Goal: Task Accomplishment & Management: Use online tool/utility

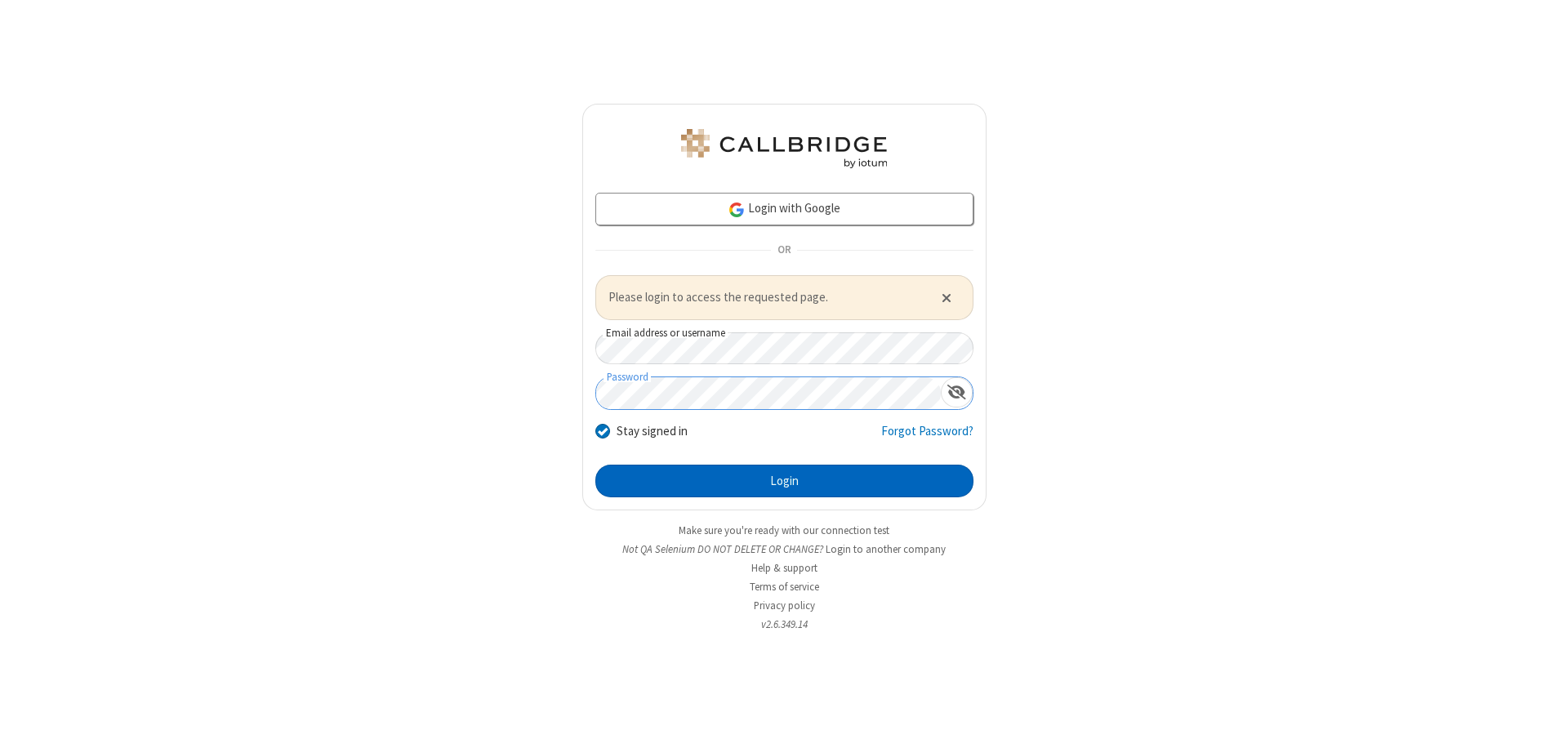
click at [784, 481] on button "Login" at bounding box center [784, 481] width 378 height 33
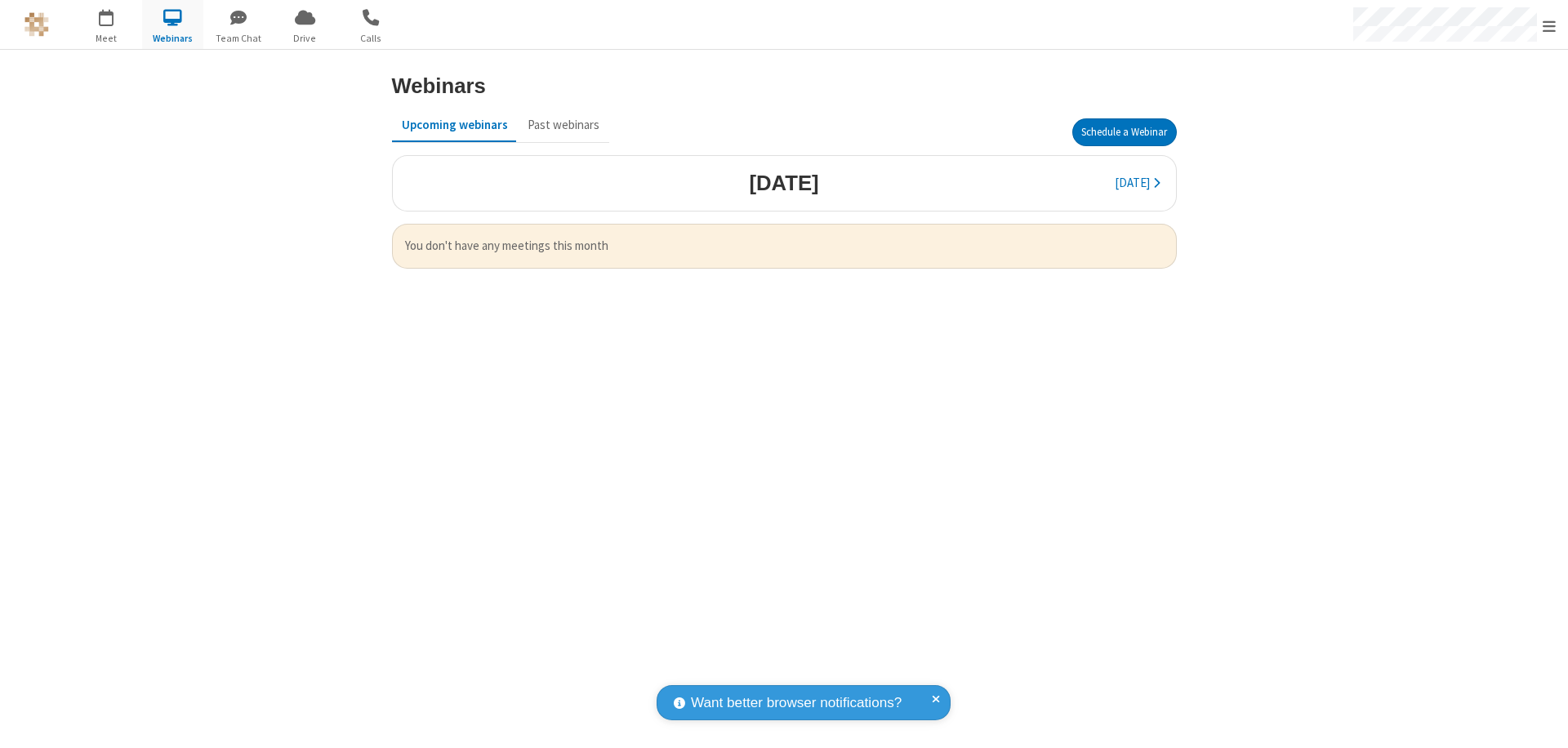
click at [1124, 132] on button "Schedule a Webinar" at bounding box center [1124, 132] width 105 height 28
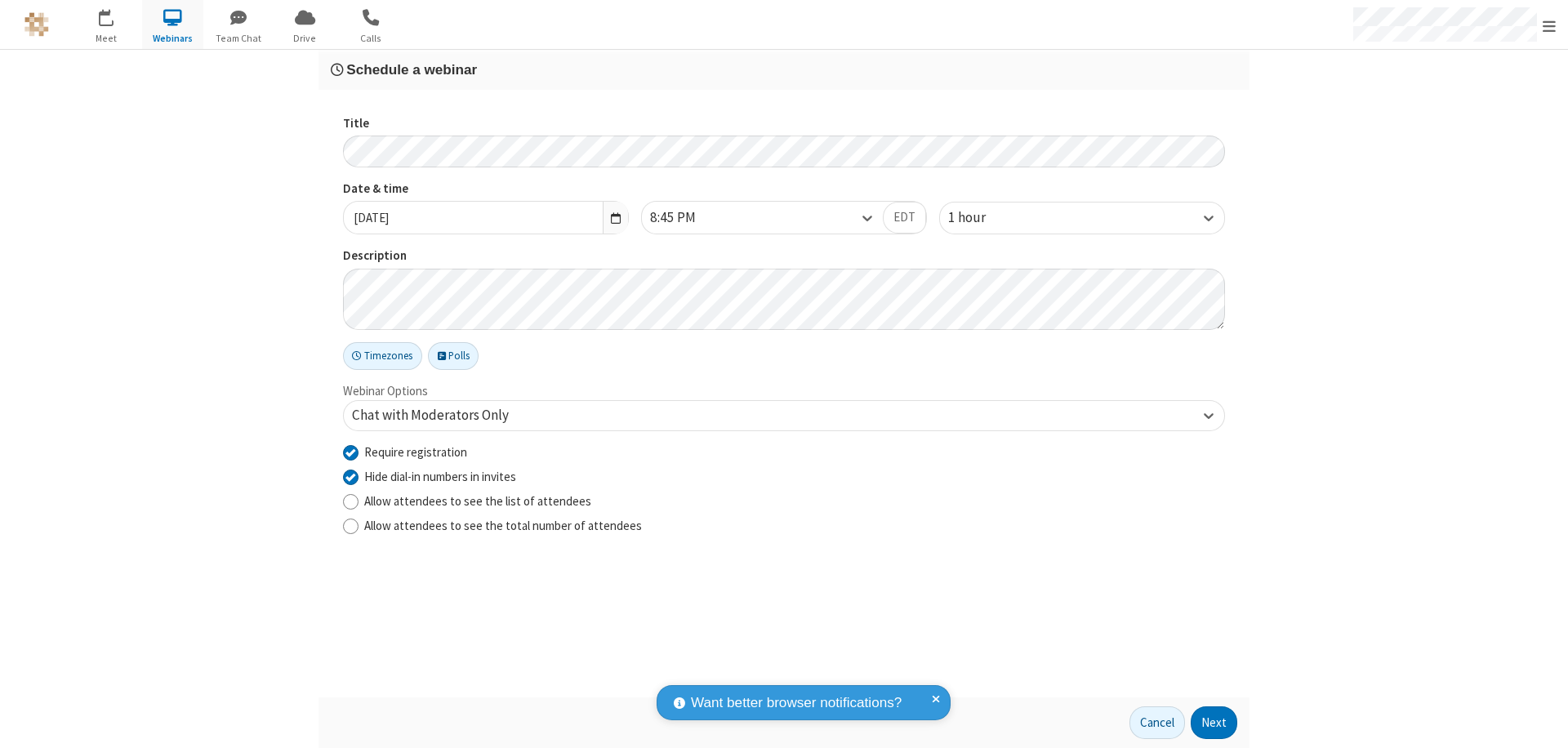
click at [351, 452] on input "Require registration" at bounding box center [351, 452] width 16 height 17
checkbox input "false"
click at [1215, 722] on button "Next" at bounding box center [1214, 722] width 47 height 33
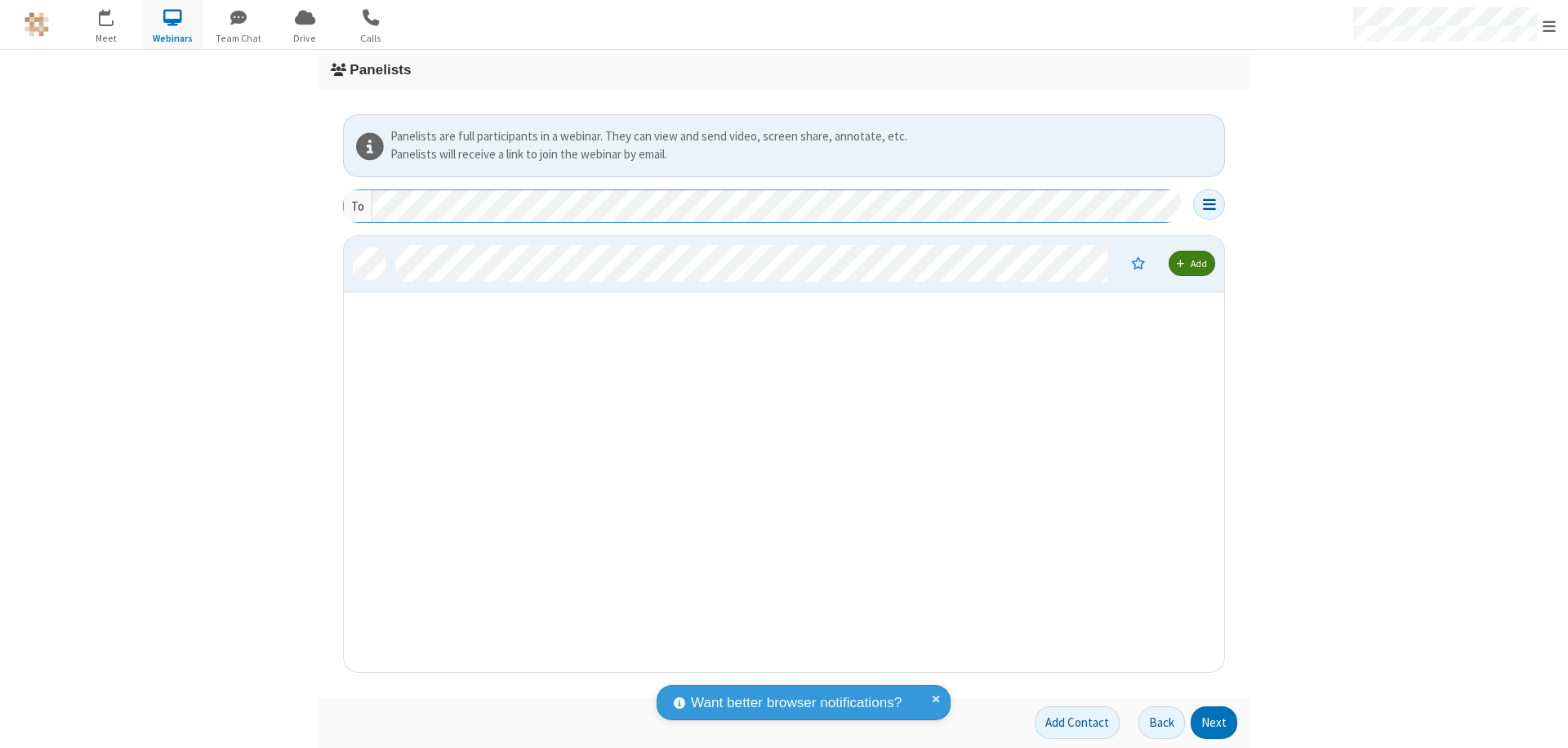
scroll to position [424, 868]
click at [1215, 722] on button "Next" at bounding box center [1214, 722] width 47 height 33
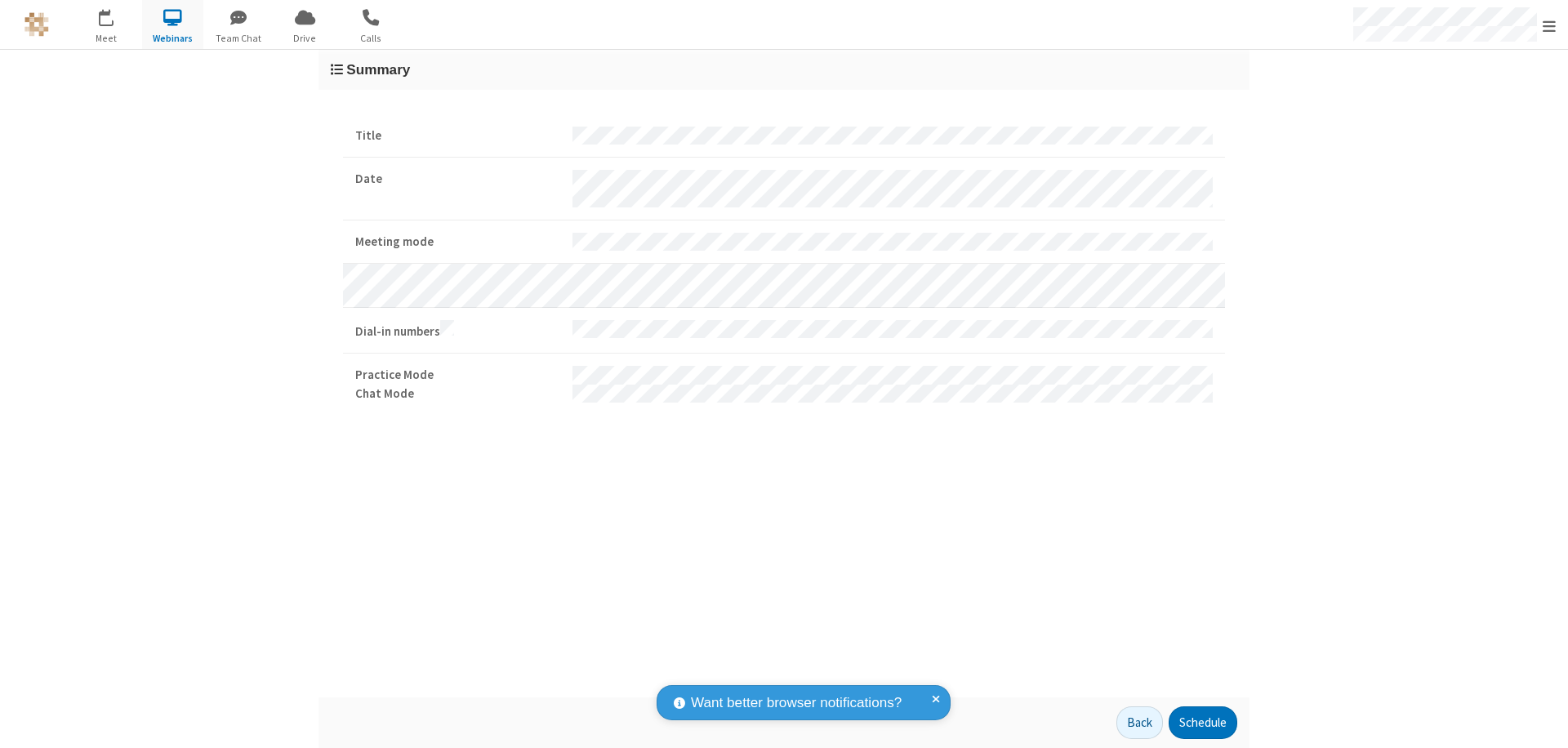
click at [1203, 722] on button "Schedule" at bounding box center [1203, 722] width 68 height 33
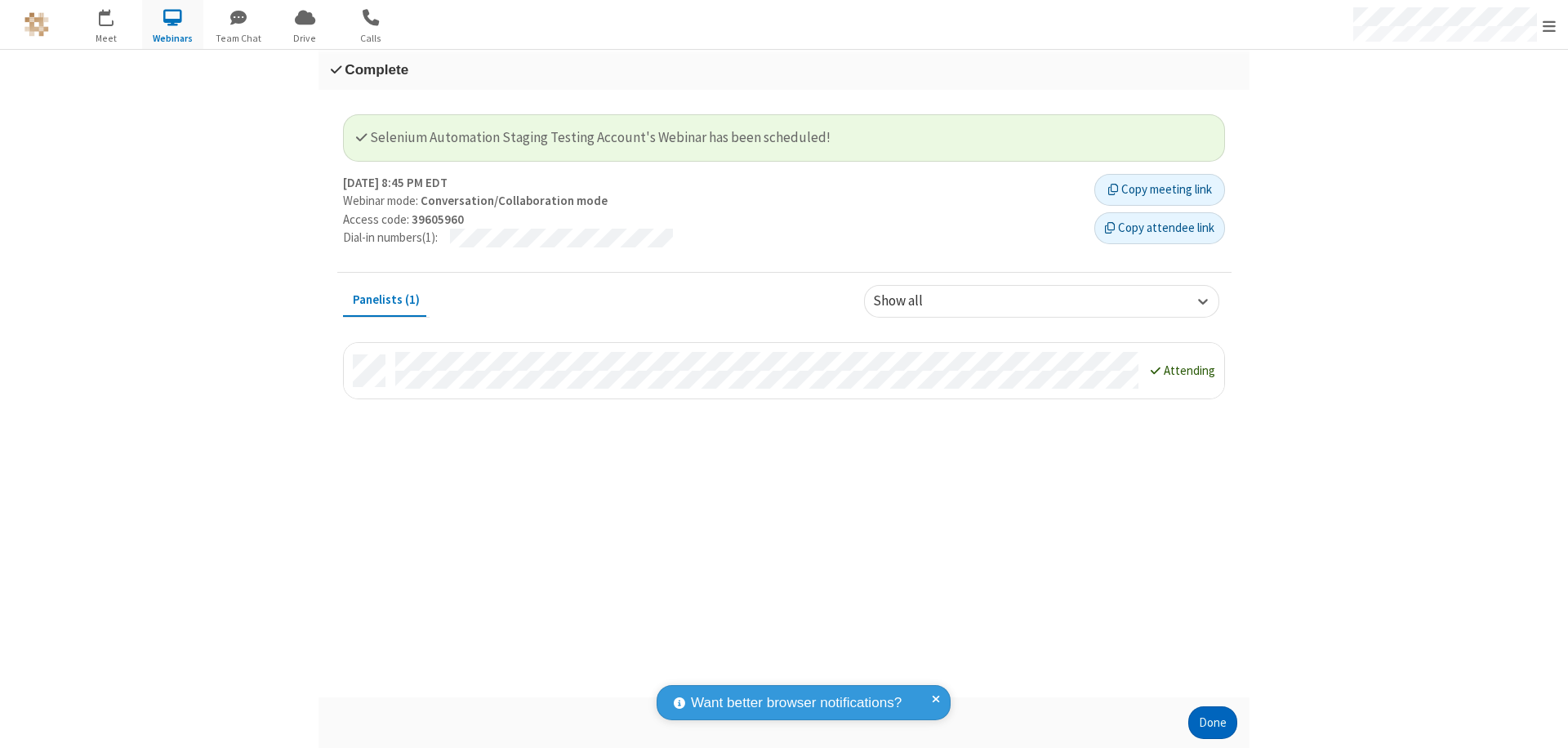
click at [1213, 722] on button "Done" at bounding box center [1213, 722] width 49 height 33
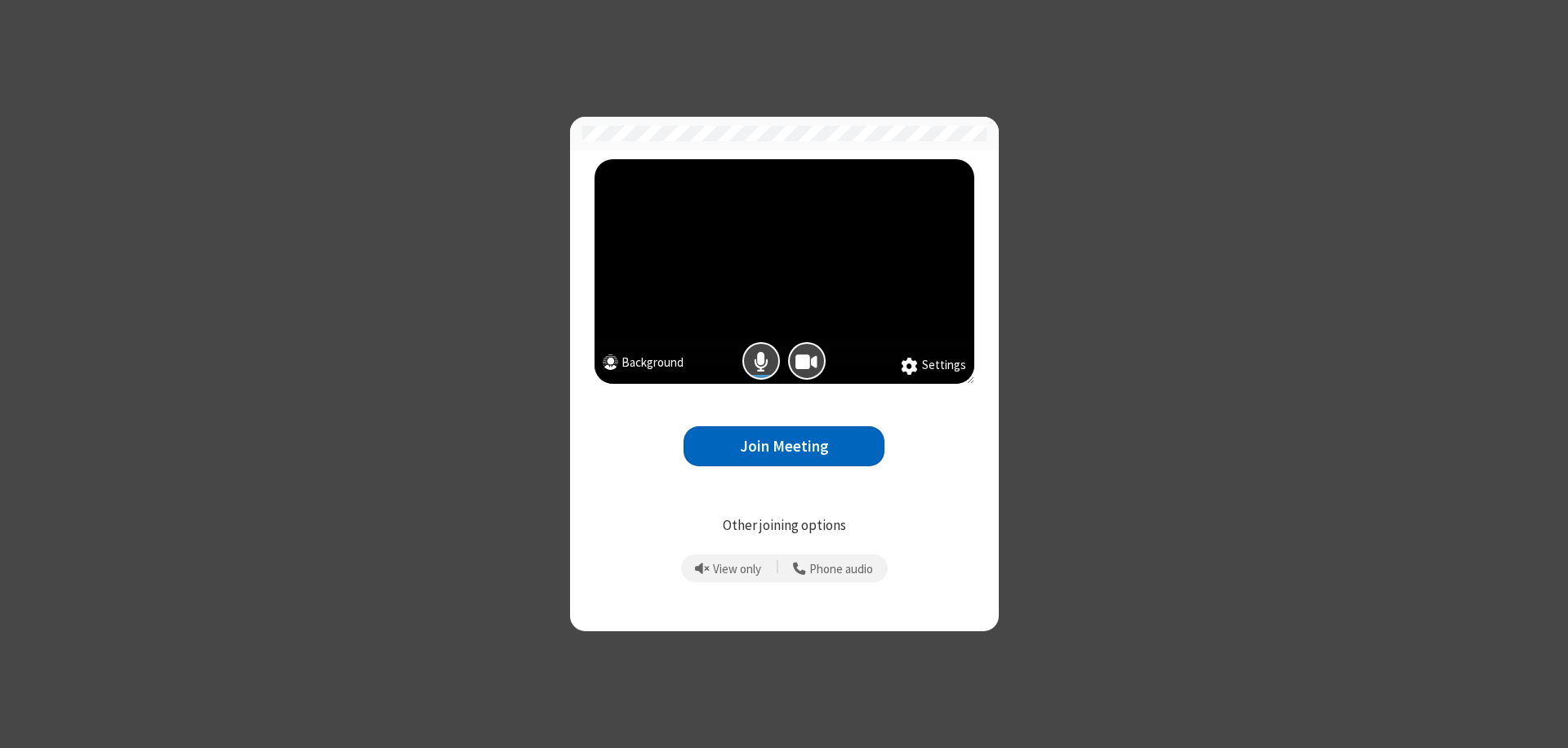
click at [784, 446] on button "Join Meeting" at bounding box center [784, 446] width 201 height 40
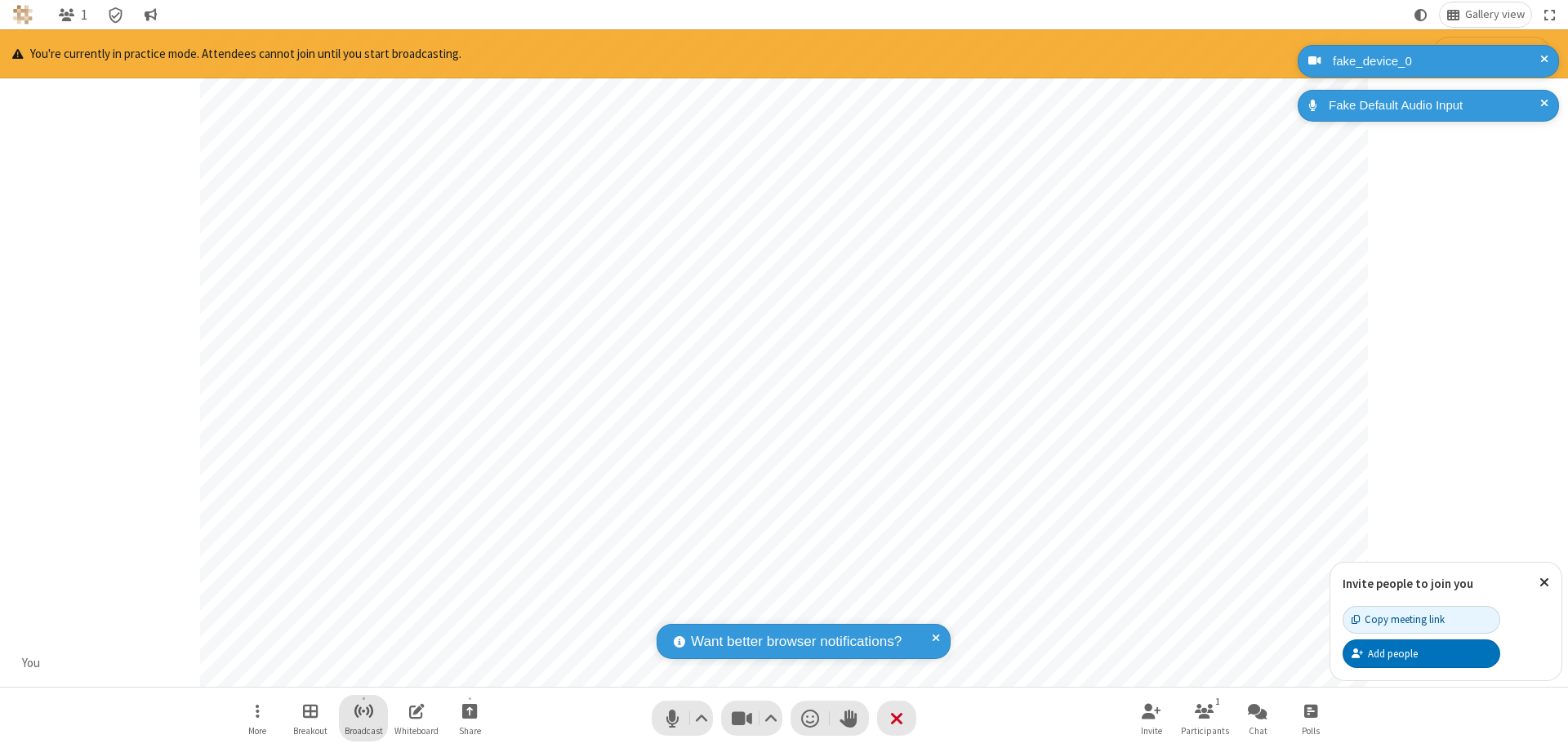
click at [363, 710] on span "Start broadcast" at bounding box center [364, 710] width 21 height 21
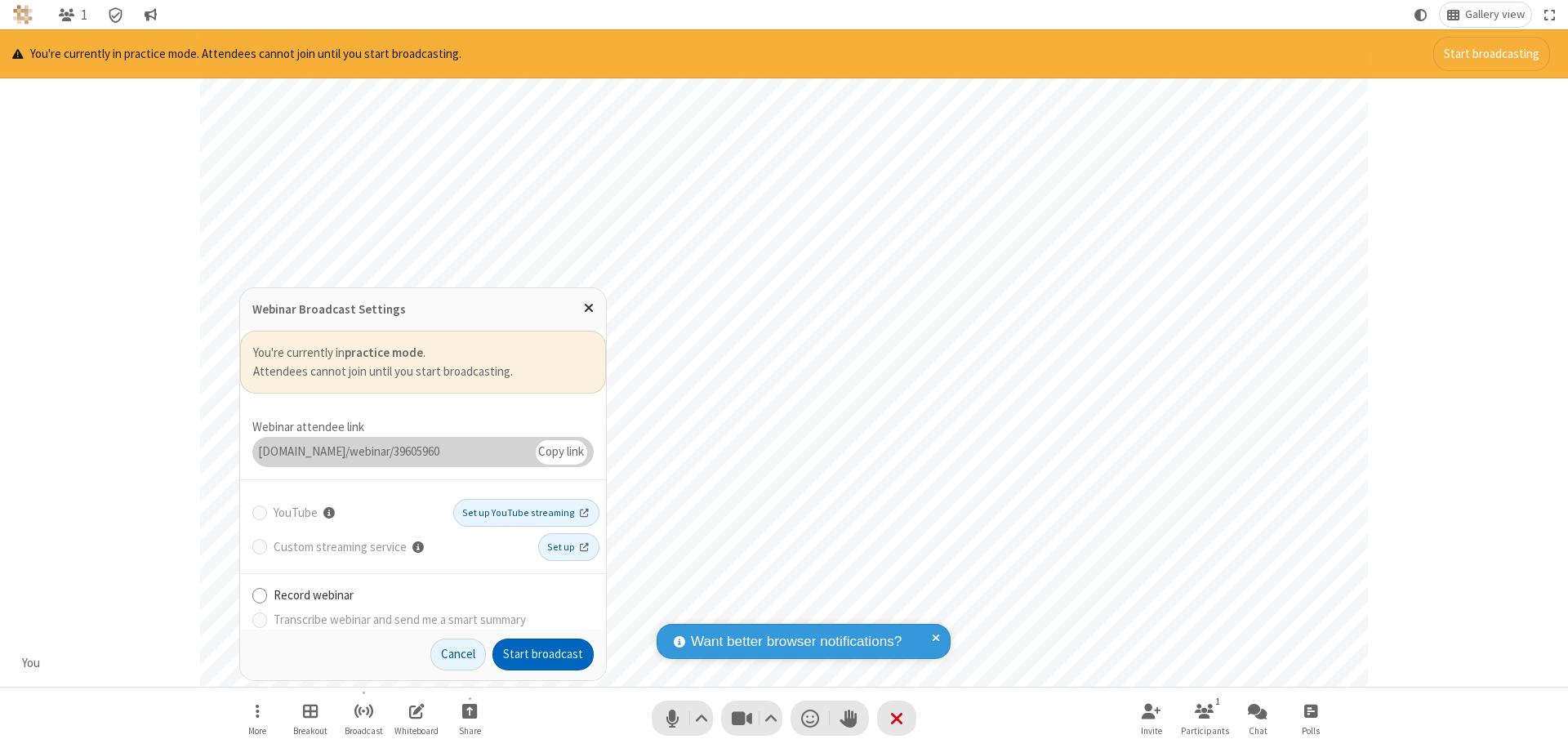
click at [543, 654] on button "Start broadcast" at bounding box center [542, 655] width 101 height 33
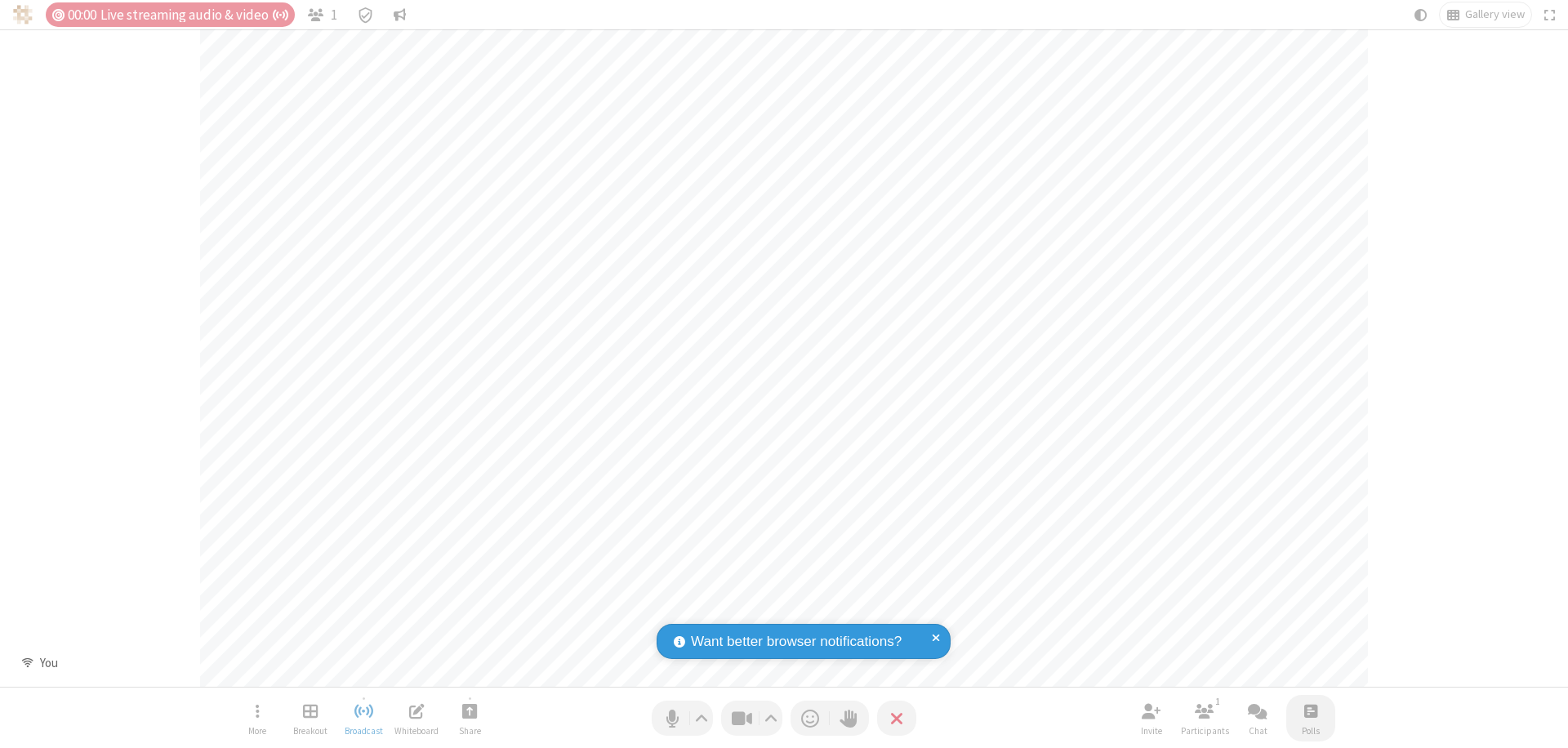
click at [1310, 710] on span "Open poll" at bounding box center [1311, 710] width 13 height 21
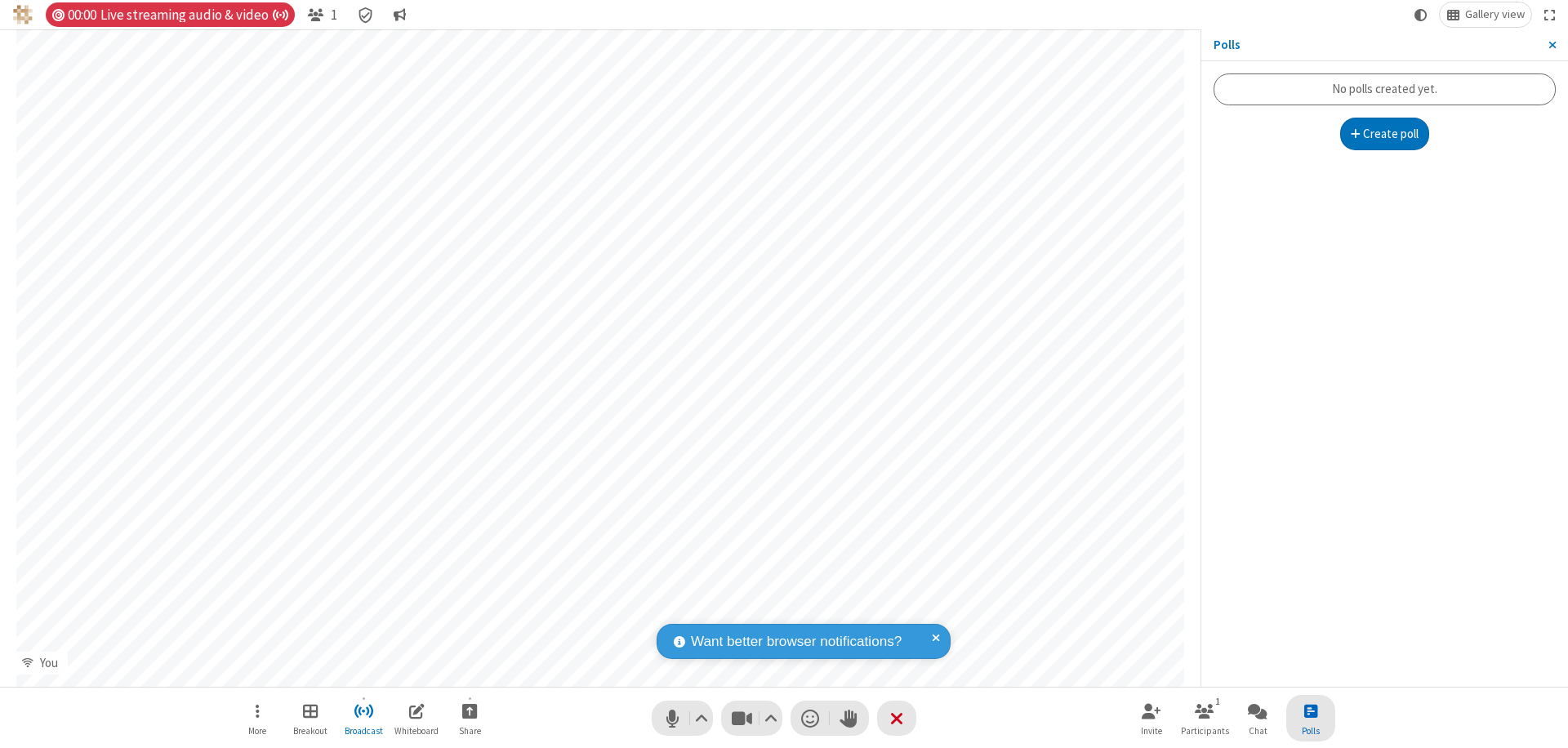
click at [1384, 134] on button "Create poll" at bounding box center [1385, 134] width 90 height 33
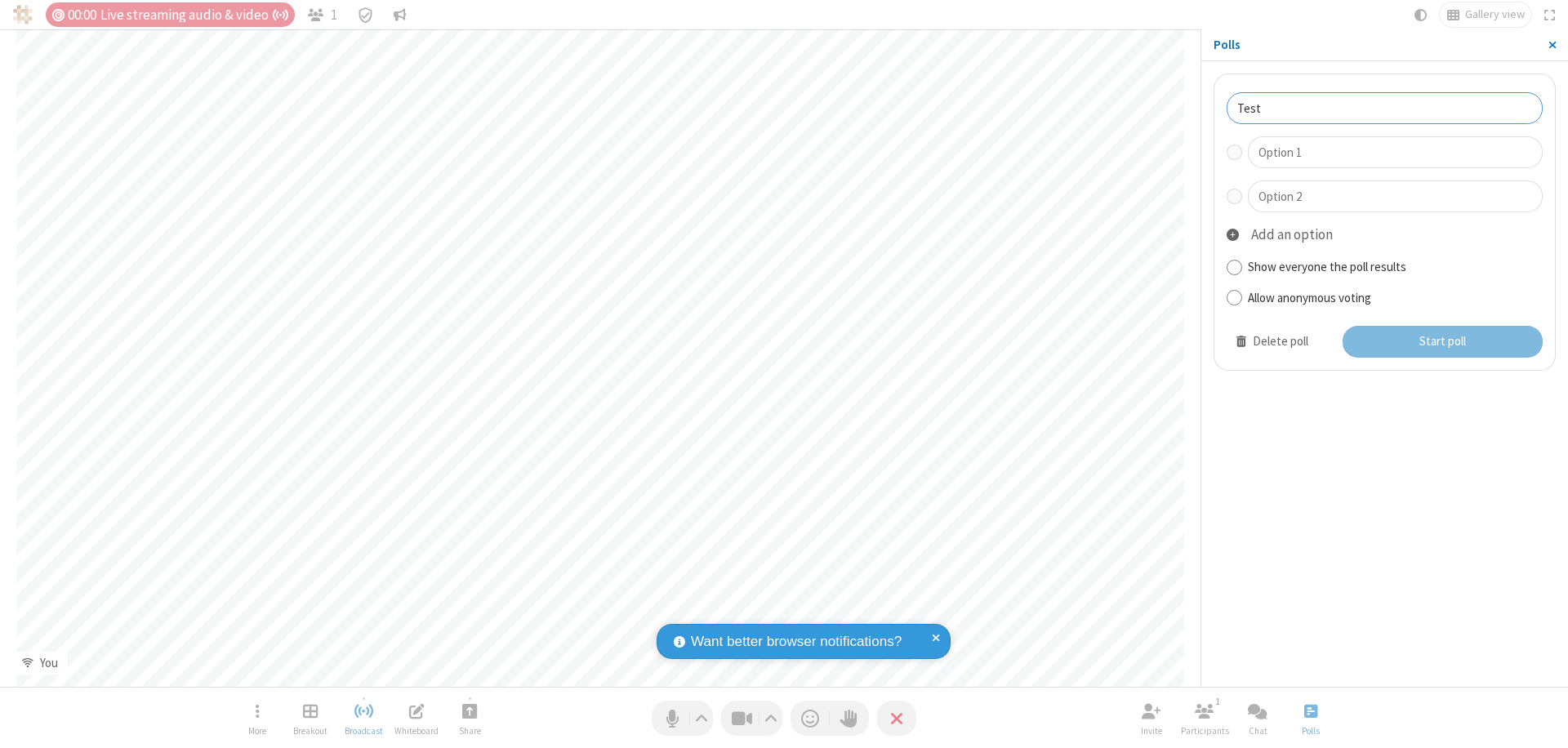
type input "Test"
type input "Yes"
type input "No"
click at [1442, 341] on button "Start poll" at bounding box center [1443, 342] width 201 height 33
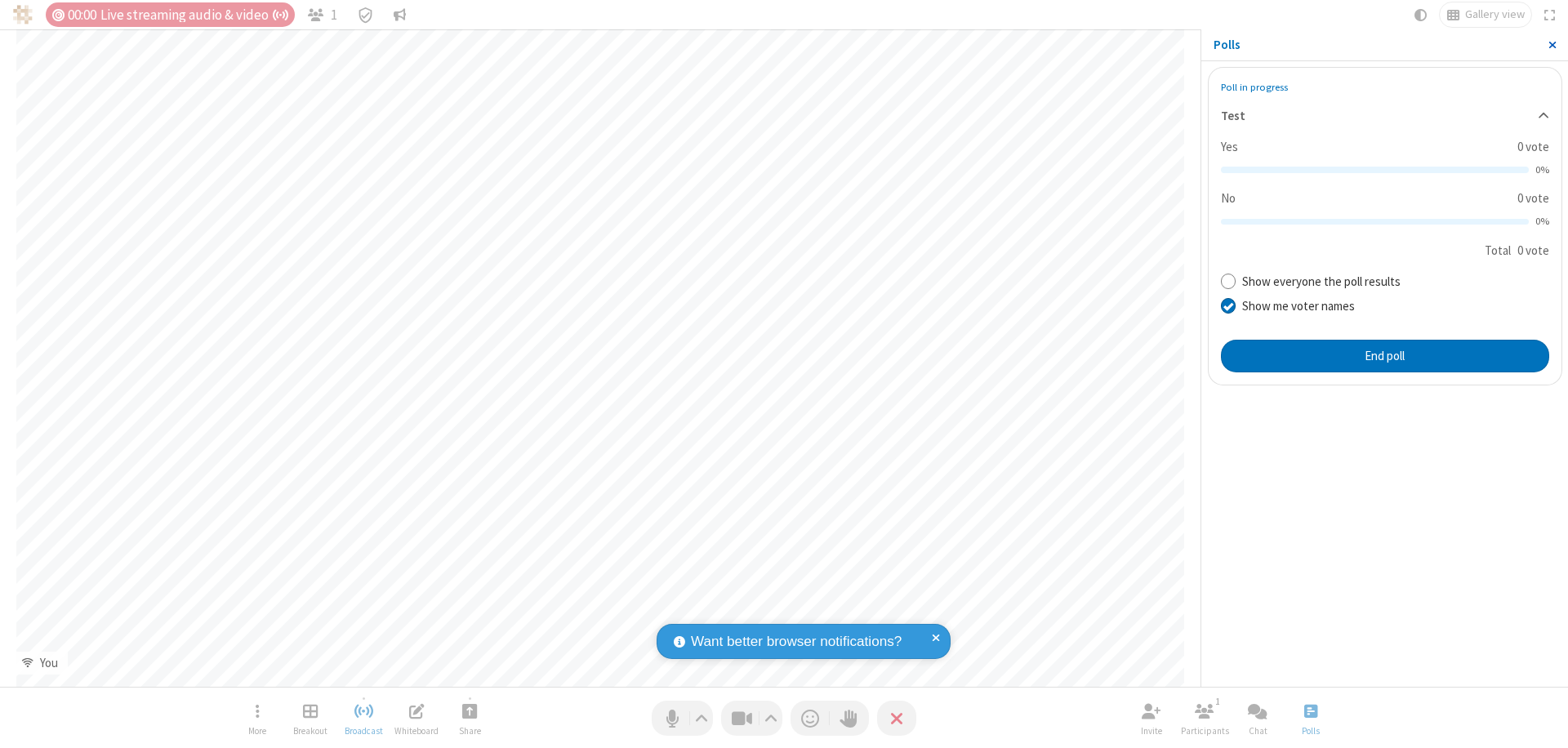
click at [1552, 45] on span "Close sidebar" at bounding box center [1553, 45] width 8 height 13
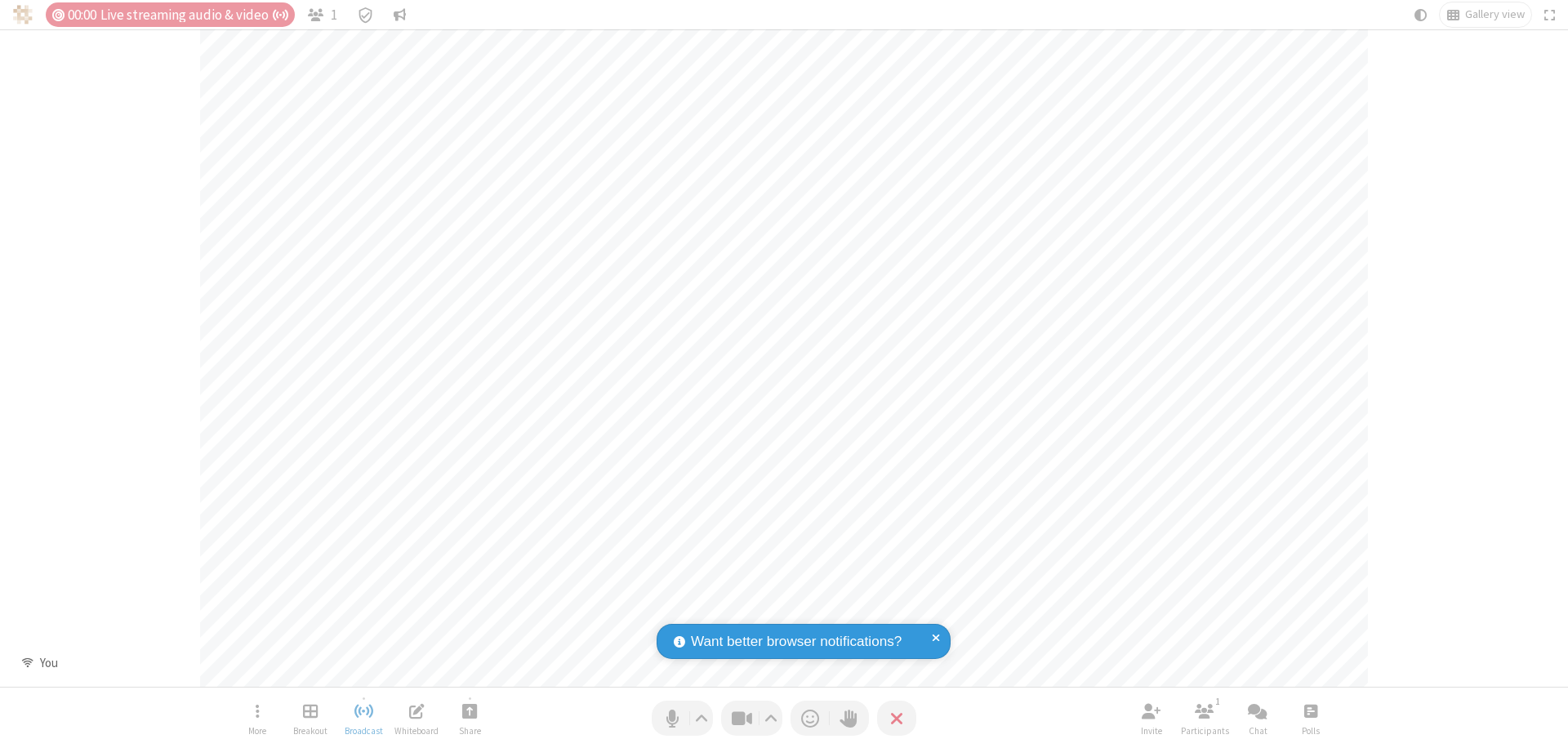
click at [1310, 710] on span "Open poll" at bounding box center [1311, 710] width 13 height 21
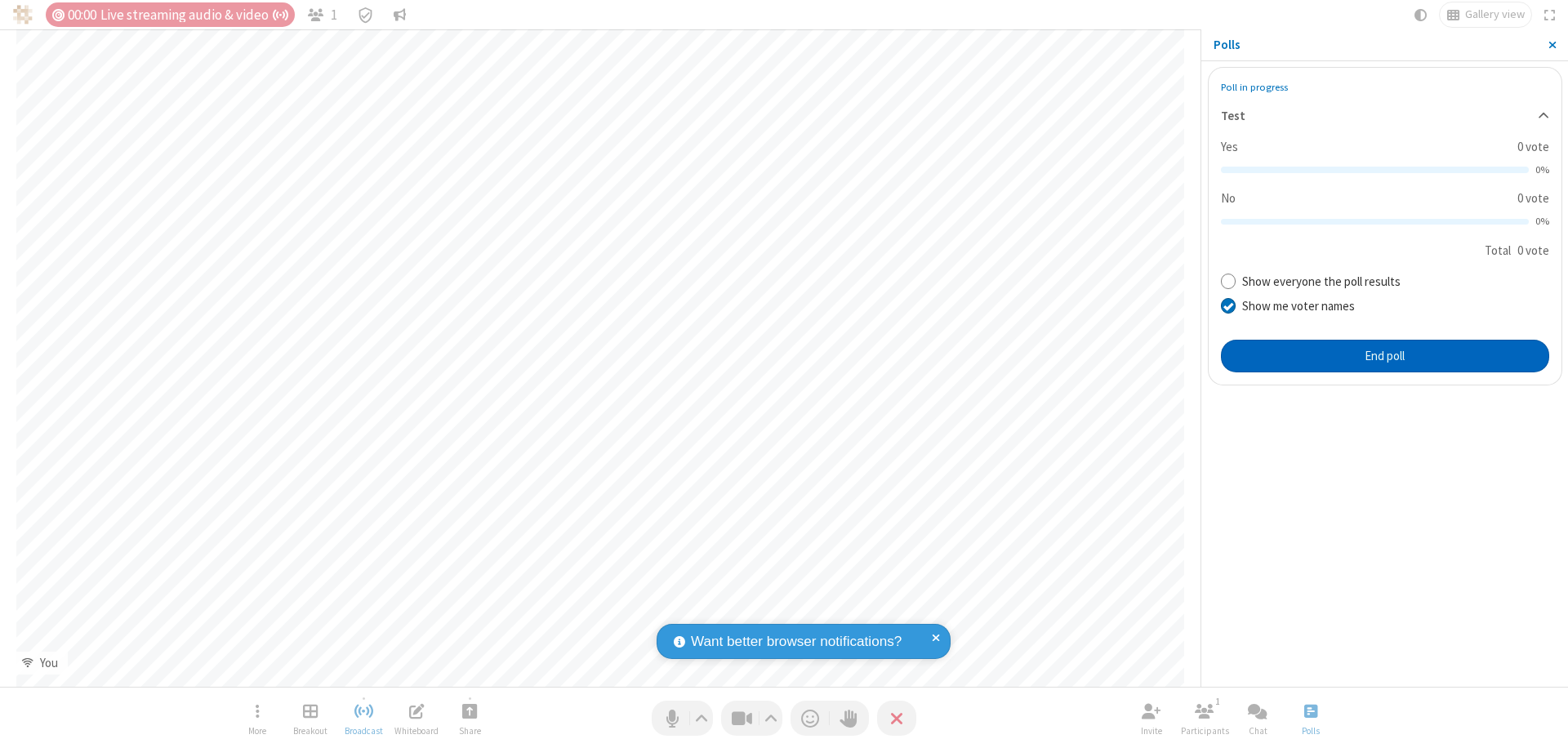
click at [1384, 355] on button "End poll" at bounding box center [1385, 356] width 328 height 33
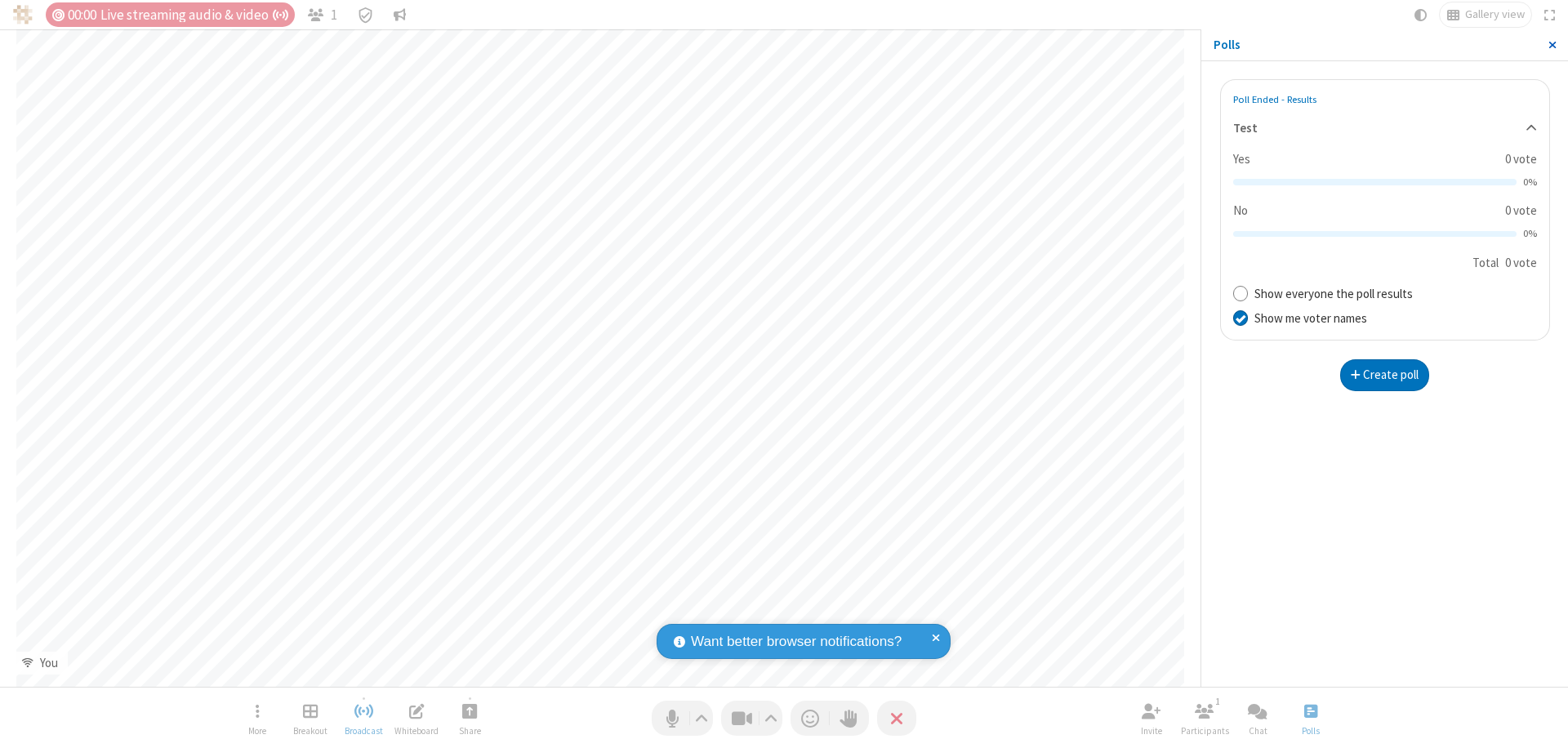
click at [1552, 45] on span "Close sidebar" at bounding box center [1553, 45] width 8 height 13
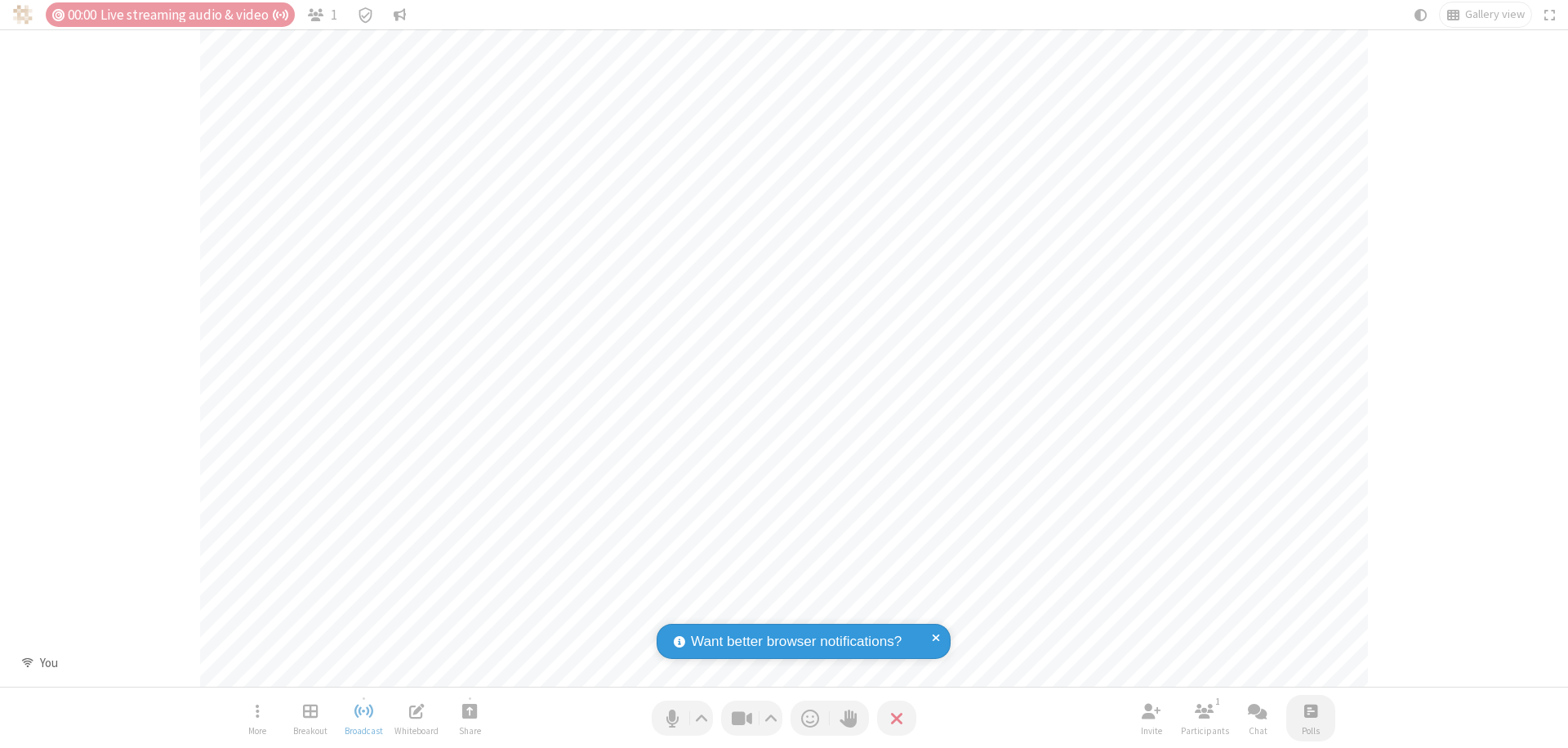
click at [1310, 710] on span "Open poll" at bounding box center [1311, 710] width 13 height 21
